Goal: Transaction & Acquisition: Purchase product/service

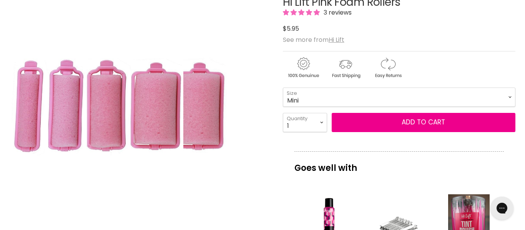
scroll to position [116, 0]
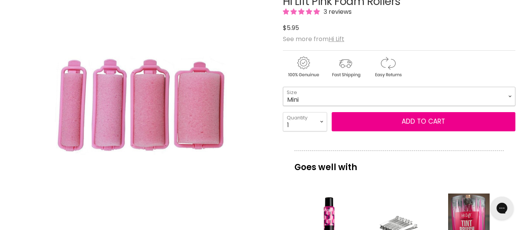
click at [511, 97] on select "Mini Small Medium Large" at bounding box center [399, 96] width 233 height 19
click at [283, 87] on select "Mini Small Medium Large" at bounding box center [399, 96] width 233 height 19
select select "Large"
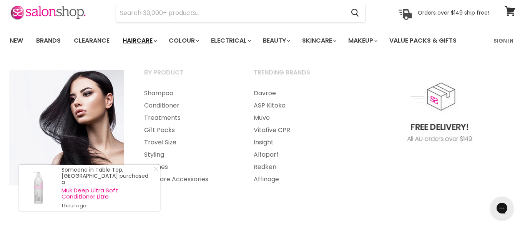
scroll to position [31, 0]
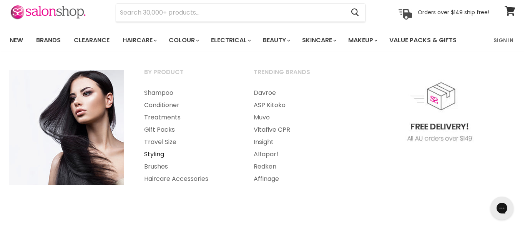
click at [151, 156] on link "Styling" at bounding box center [189, 154] width 108 height 12
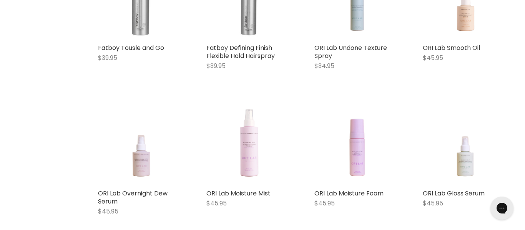
scroll to position [1135, 0]
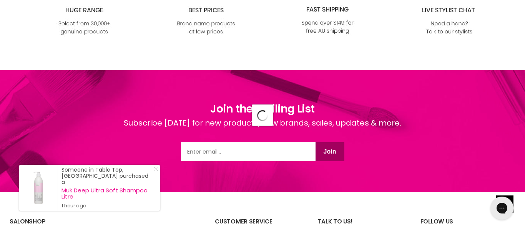
scroll to position [2065, 0]
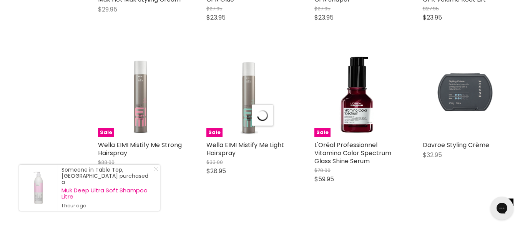
scroll to position [3901, 0]
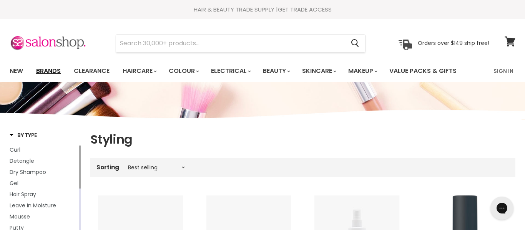
click at [50, 72] on link "Brands" at bounding box center [48, 71] width 36 height 16
